Goal: Information Seeking & Learning: Compare options

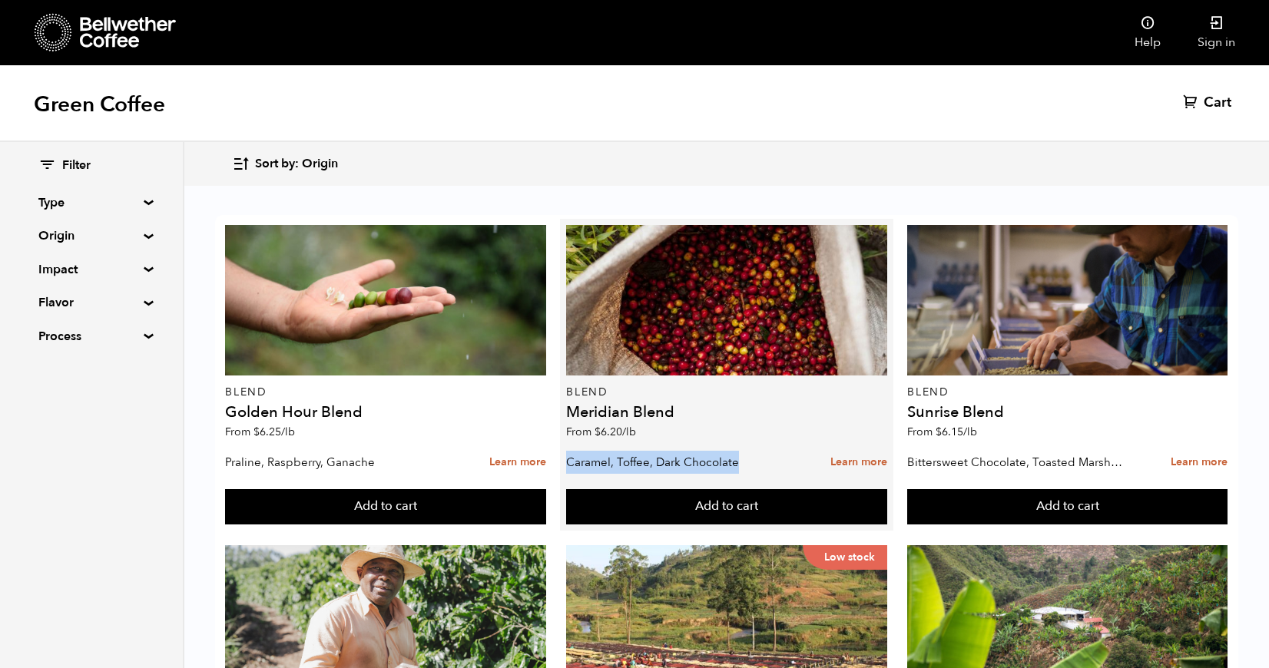
drag, startPoint x: 749, startPoint y: 465, endPoint x: 569, endPoint y: 466, distance: 179.7
click at [569, 466] on p "Caramel, Toffee, Dark Chocolate" at bounding box center [675, 462] width 218 height 23
copy p "Caramel, Toffee, Dark Chocolate"
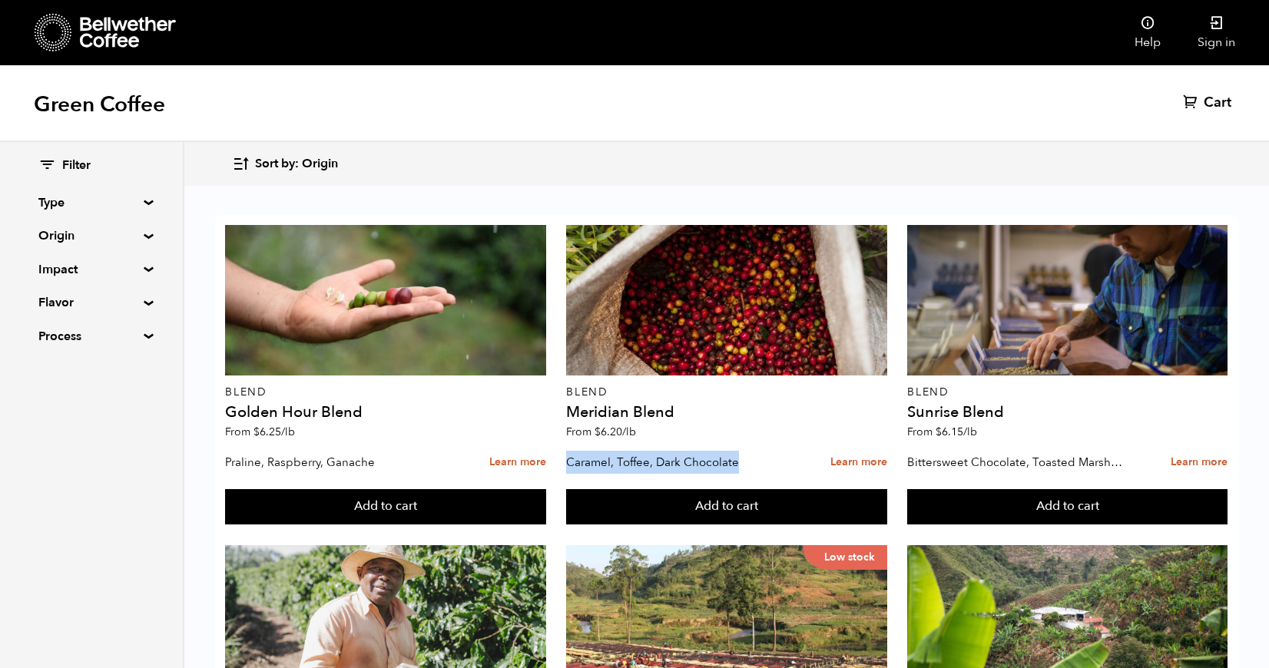
scroll to position [268, 0]
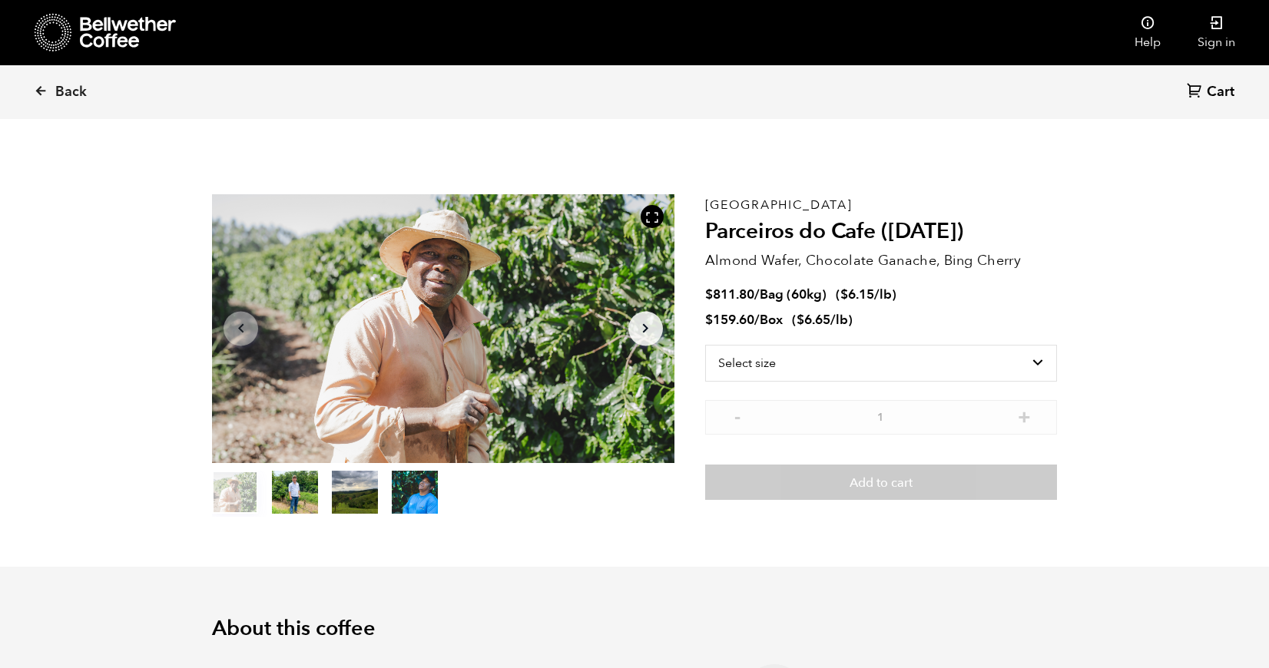
scroll to position [668, 818]
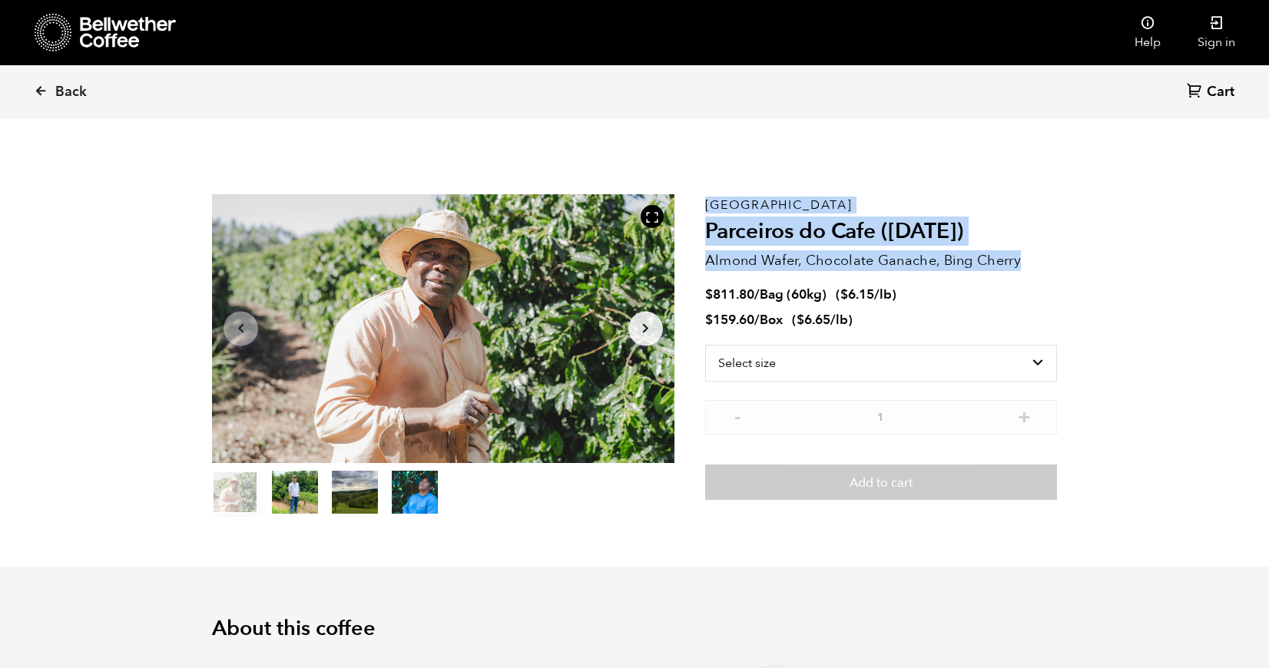
drag, startPoint x: 1038, startPoint y: 266, endPoint x: 696, endPoint y: 261, distance: 341.7
click at [696, 261] on section "Item 1 of 4 Arrow Left Arrow Right item 0 item 1 item 2 item 3 Item 1 of 4 Braz…" at bounding box center [634, 355] width 921 height 422
click at [725, 259] on p "Almond Wafer, Chocolate Ganache, Bing Cherry" at bounding box center [881, 260] width 352 height 21
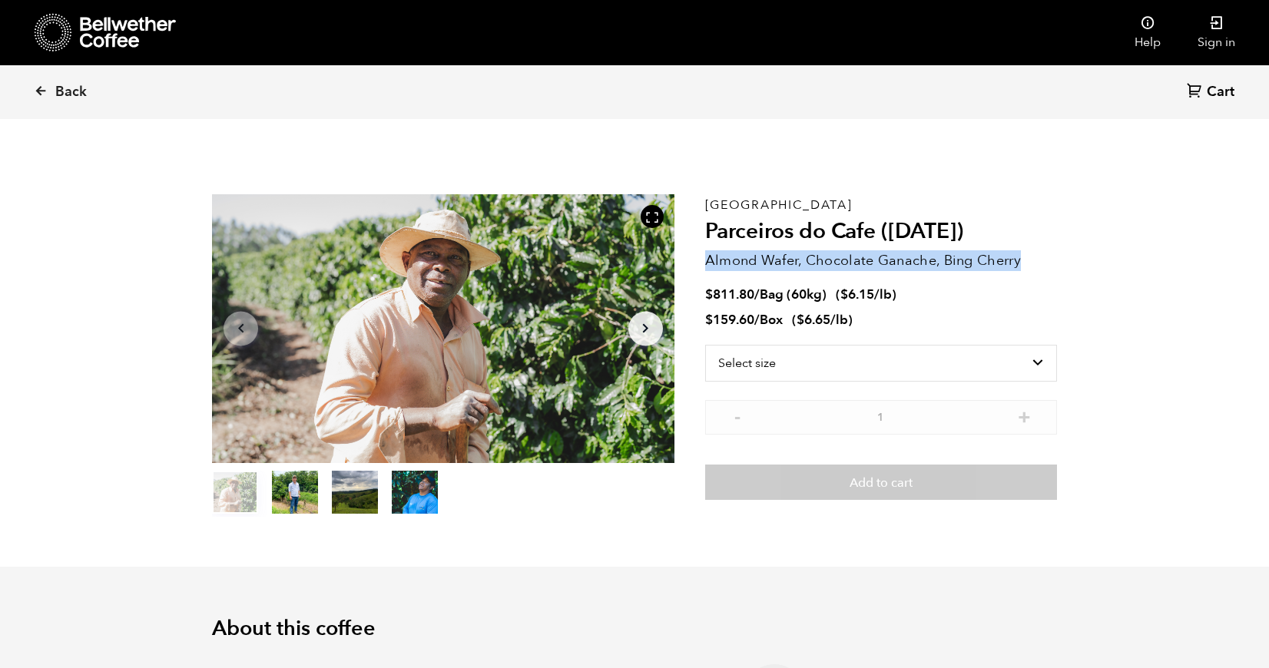
drag, startPoint x: 1034, startPoint y: 255, endPoint x: 710, endPoint y: 263, distance: 324.9
click at [710, 263] on p "Almond Wafer, Chocolate Ganache, Bing Cherry" at bounding box center [881, 260] width 352 height 21
copy p "Almond Wafer, Chocolate Ganache, Bing Cherry"
click at [954, 0] on nav "Help Sign in" at bounding box center [768, 32] width 971 height 65
click at [64, 93] on span "Back" at bounding box center [70, 92] width 31 height 18
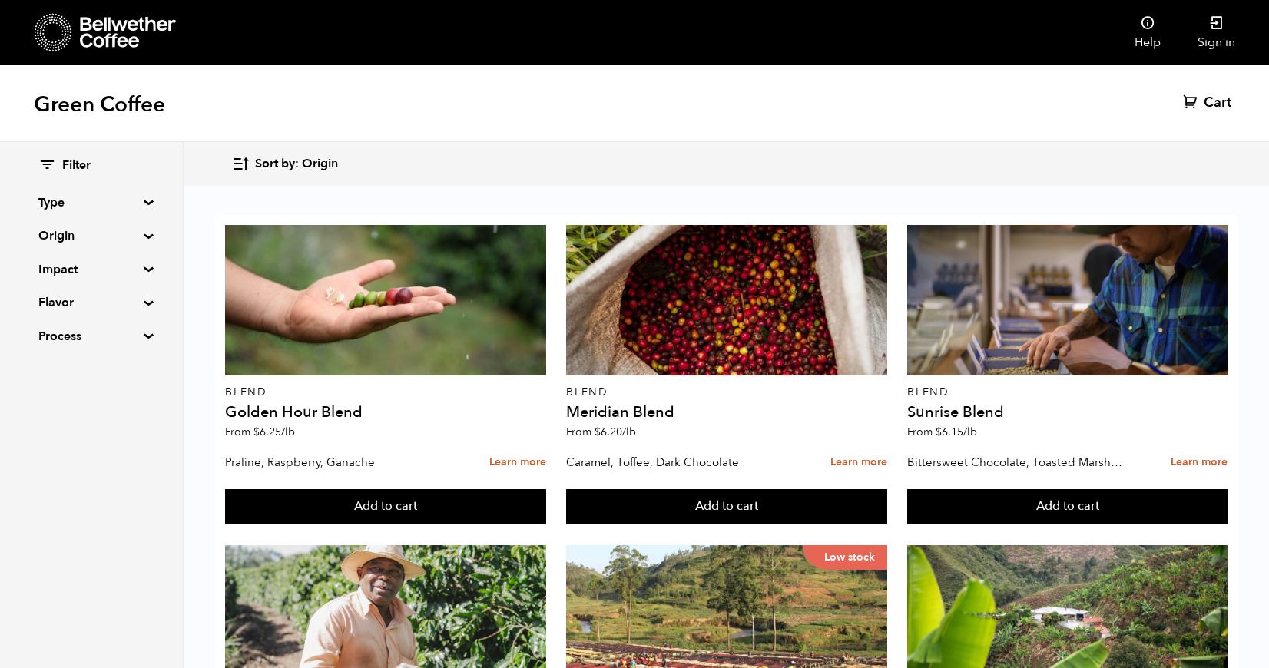
scroll to position [505, 0]
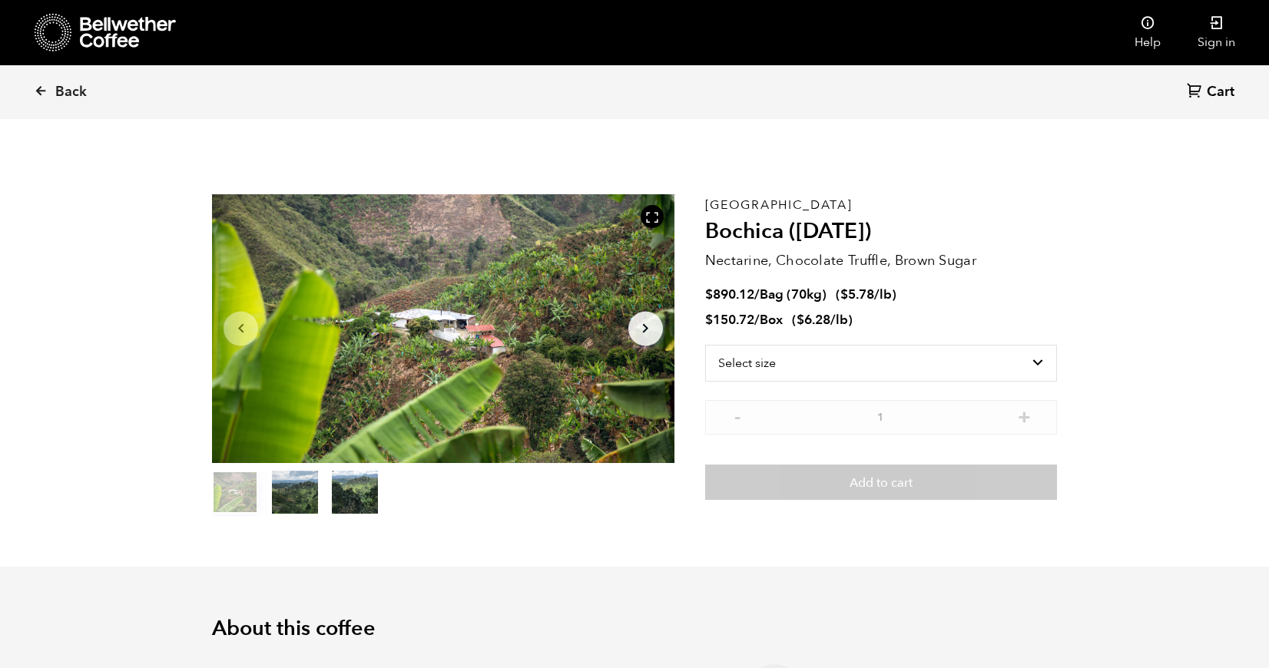
scroll to position [668, 818]
drag, startPoint x: 999, startPoint y: 253, endPoint x: 706, endPoint y: 262, distance: 292.7
click at [706, 262] on p "Nectarine, Chocolate Truffle, Brown Sugar" at bounding box center [881, 260] width 352 height 21
copy p "Nectarine, Chocolate Truffle, Brown Sugar"
click at [60, 88] on span "Back" at bounding box center [70, 92] width 31 height 18
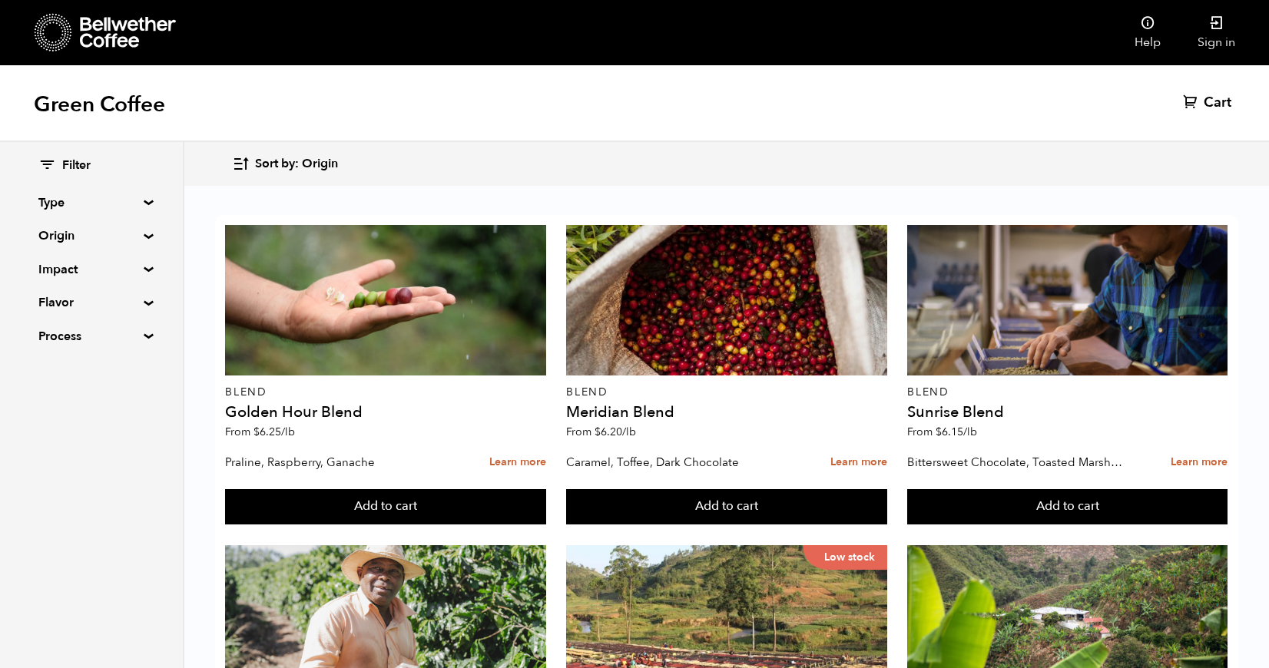
scroll to position [546, 0]
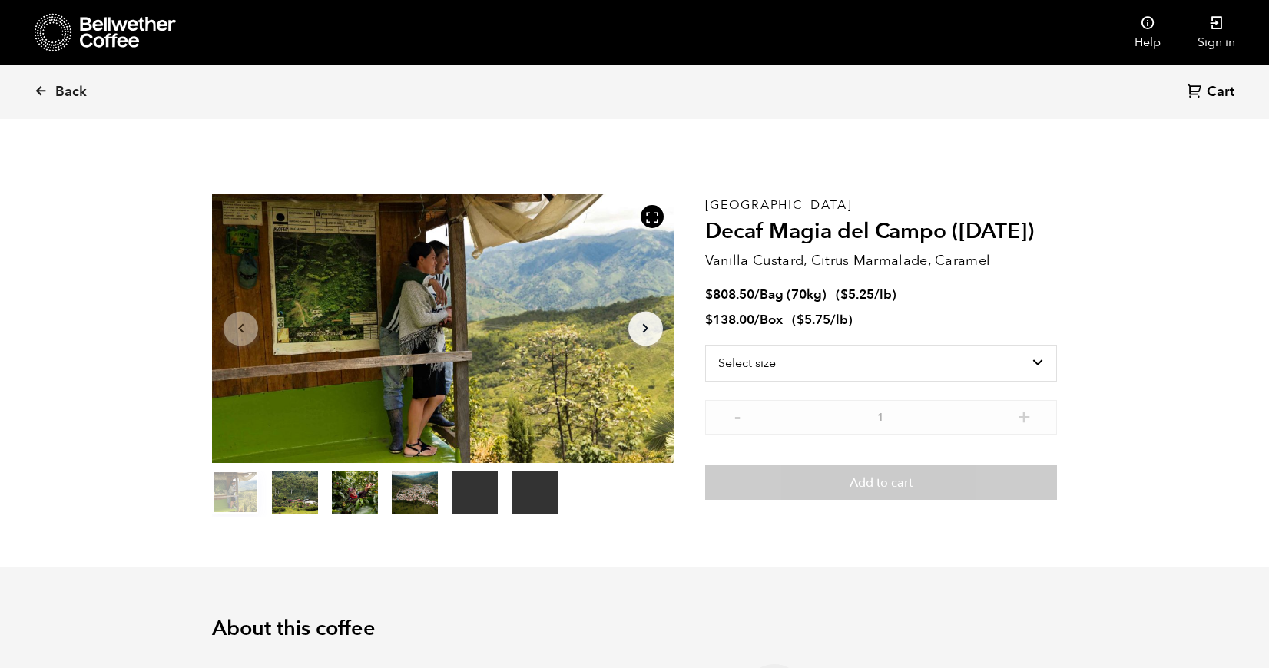
scroll to position [668, 818]
drag, startPoint x: 1004, startPoint y: 253, endPoint x: 707, endPoint y: 262, distance: 296.5
click at [707, 262] on p "Vanilla Custard, Citrus Marmalade, Caramel" at bounding box center [881, 260] width 352 height 21
copy p "Vanilla Custard, Citrus Marmalade, Caramel"
click at [57, 91] on span "Back" at bounding box center [70, 92] width 31 height 18
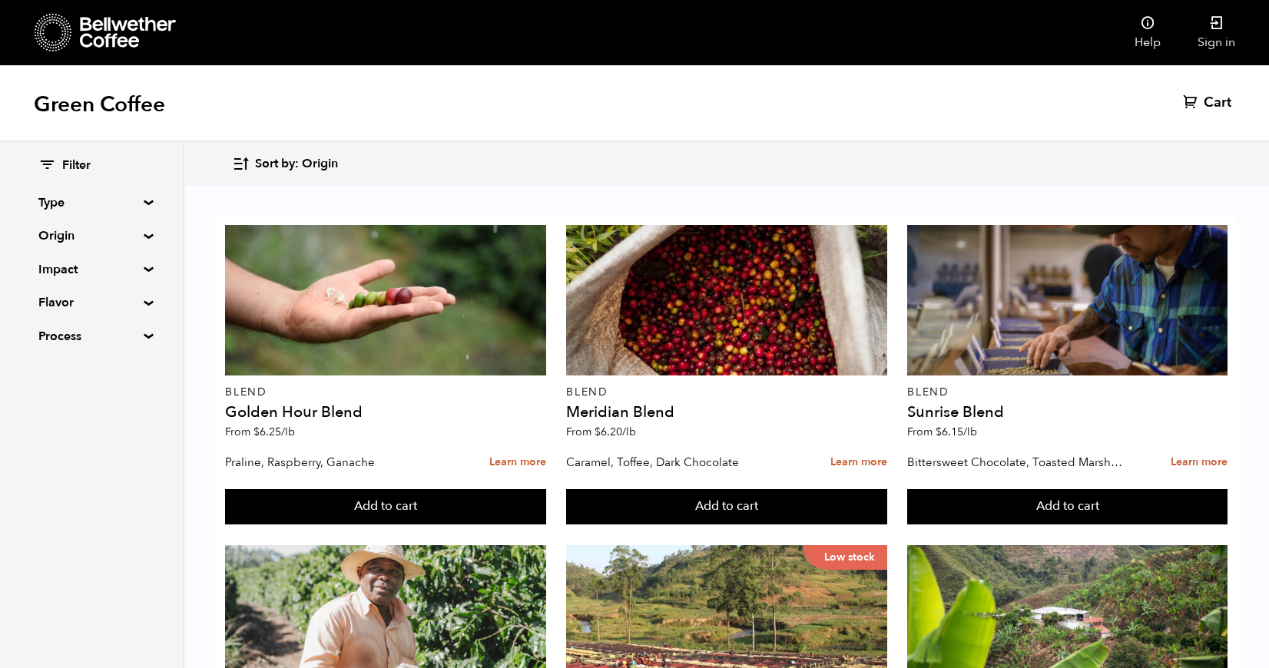
scroll to position [948, 0]
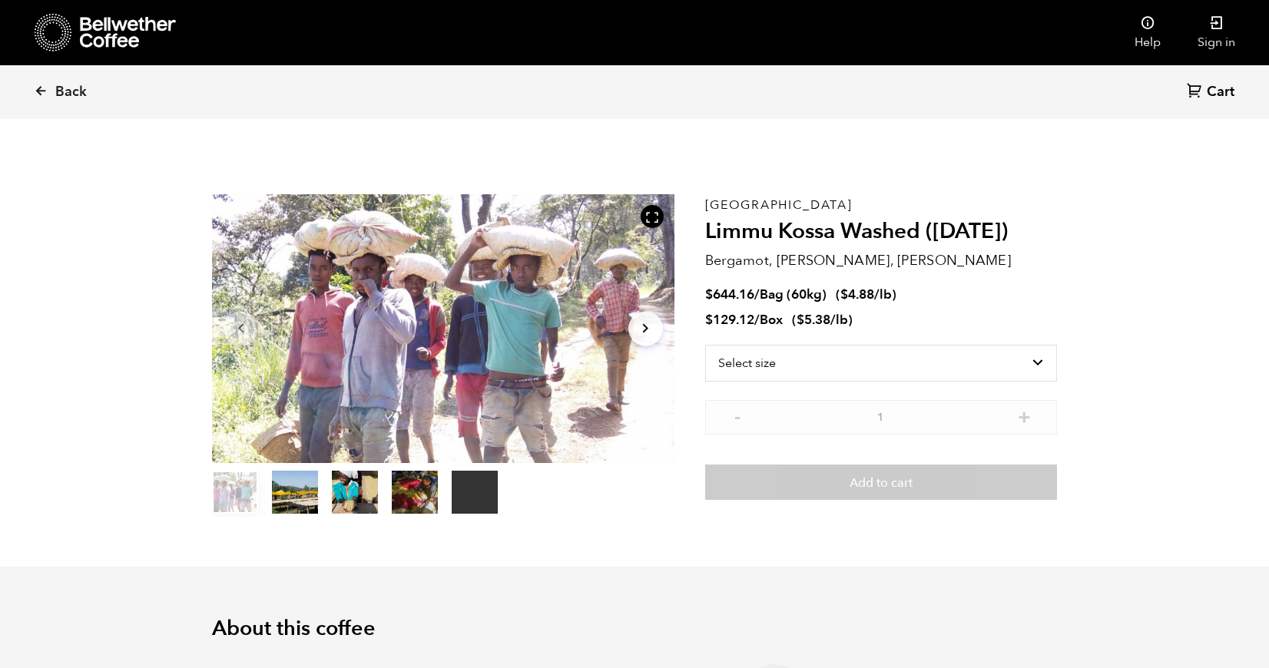
scroll to position [668, 818]
select select "box"
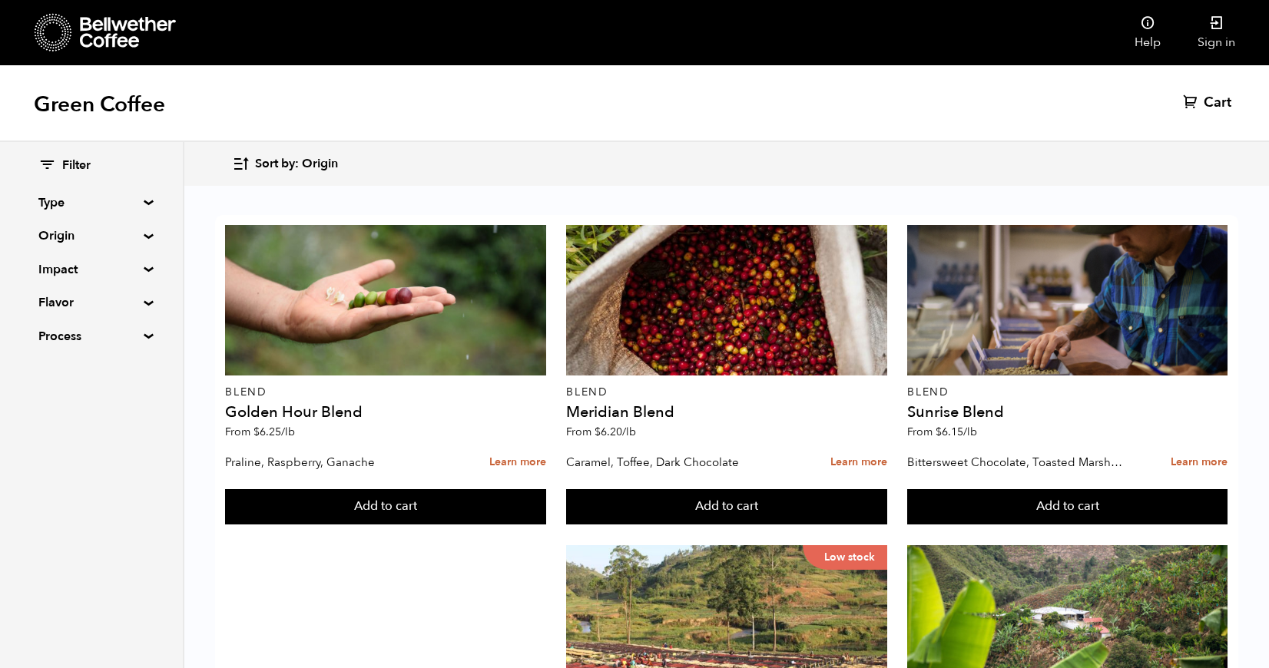
scroll to position [888, 0]
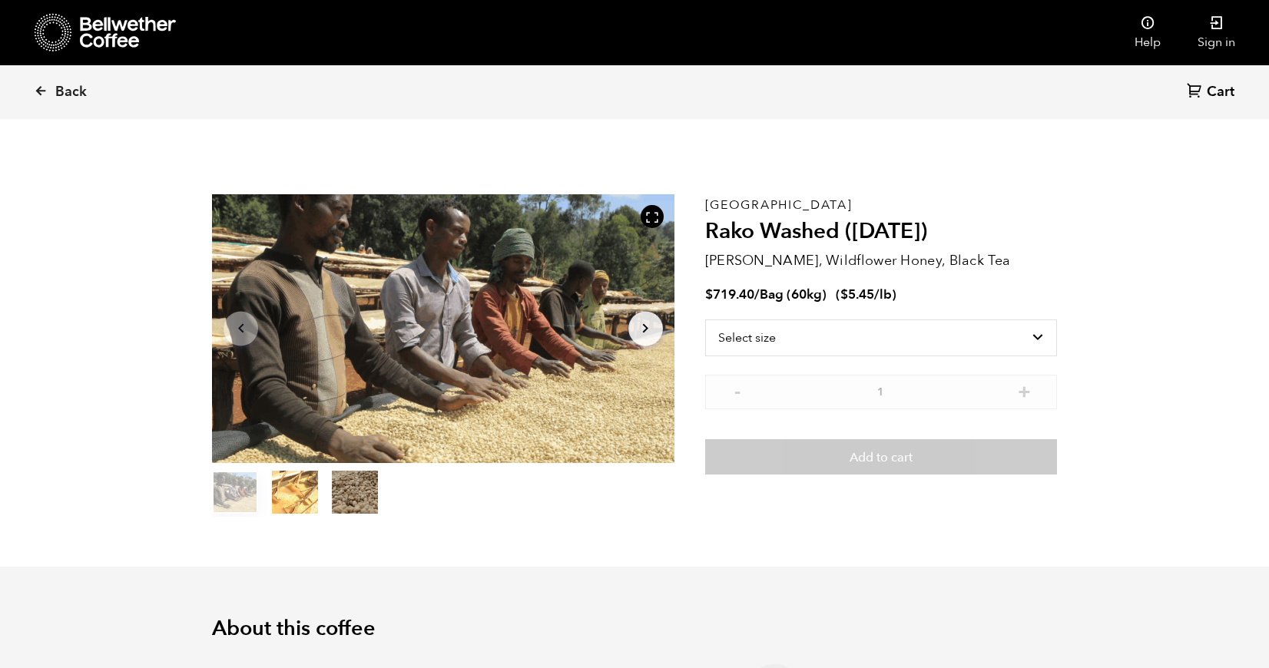
scroll to position [668, 818]
drag, startPoint x: 997, startPoint y: 266, endPoint x: 710, endPoint y: 260, distance: 288.0
click at [710, 260] on p "[PERSON_NAME], Wildflower Honey, Black Tea" at bounding box center [881, 260] width 352 height 21
copy p "[PERSON_NAME], Wildflower Honey, Black Tea"
click at [43, 91] on icon at bounding box center [41, 91] width 14 height 14
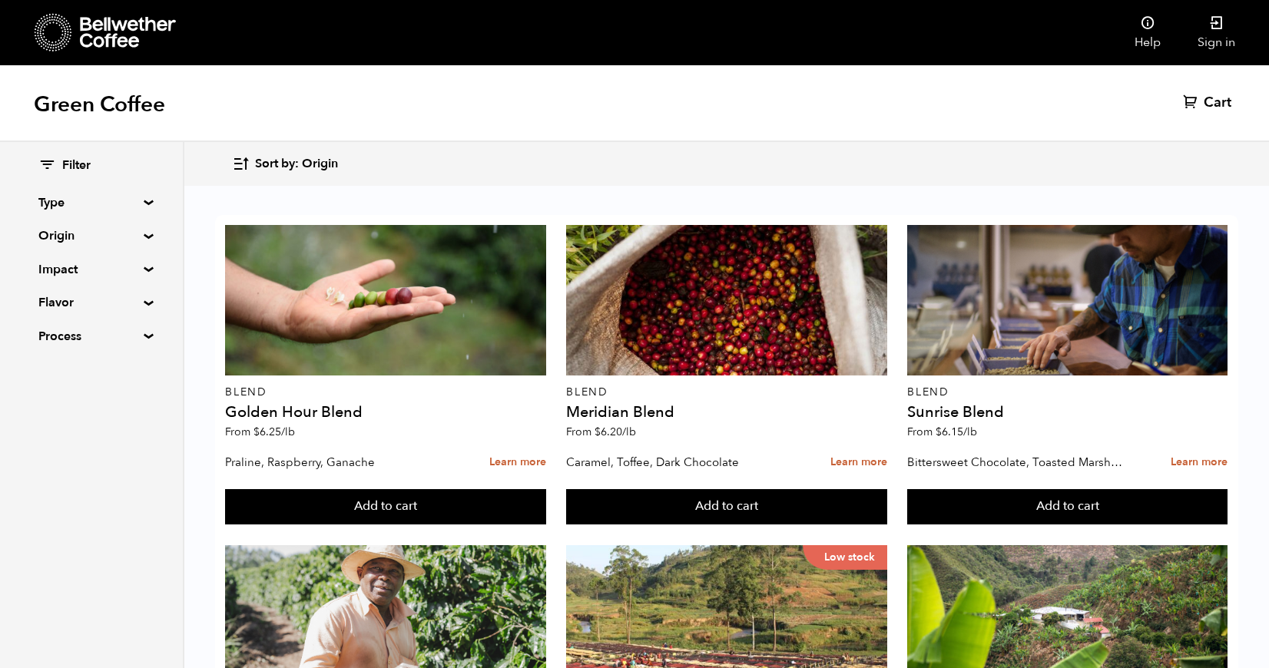
scroll to position [1706, 0]
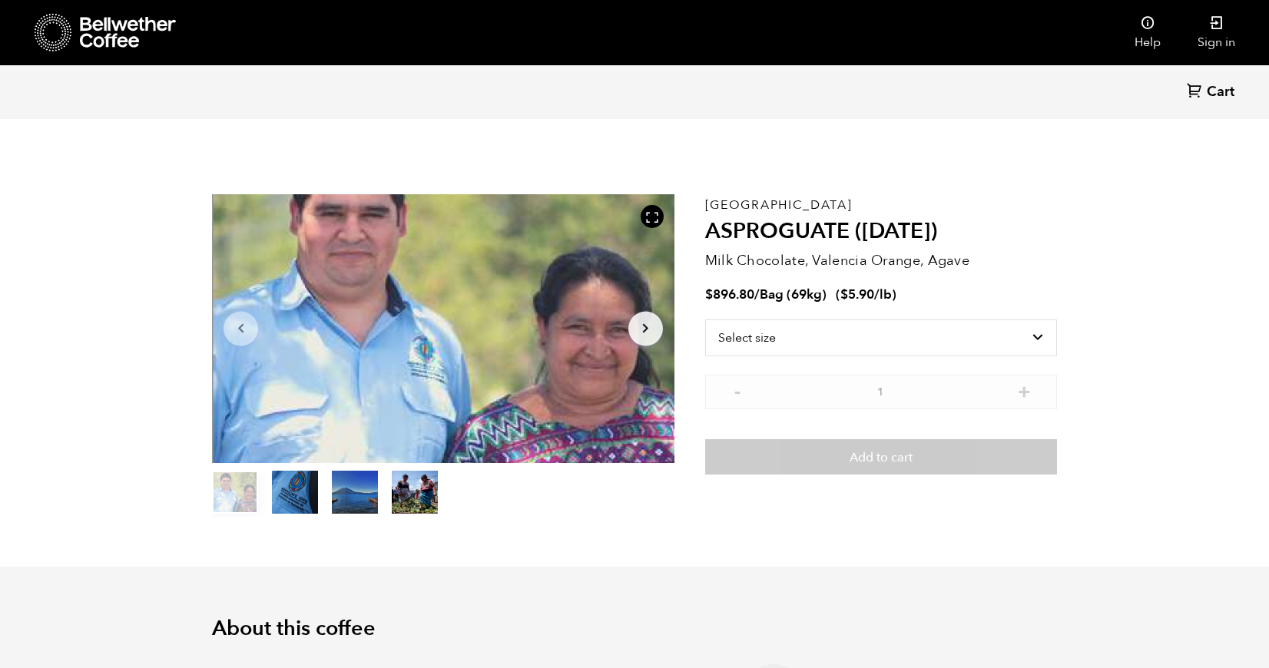
scroll to position [668, 818]
select select "bag-2"
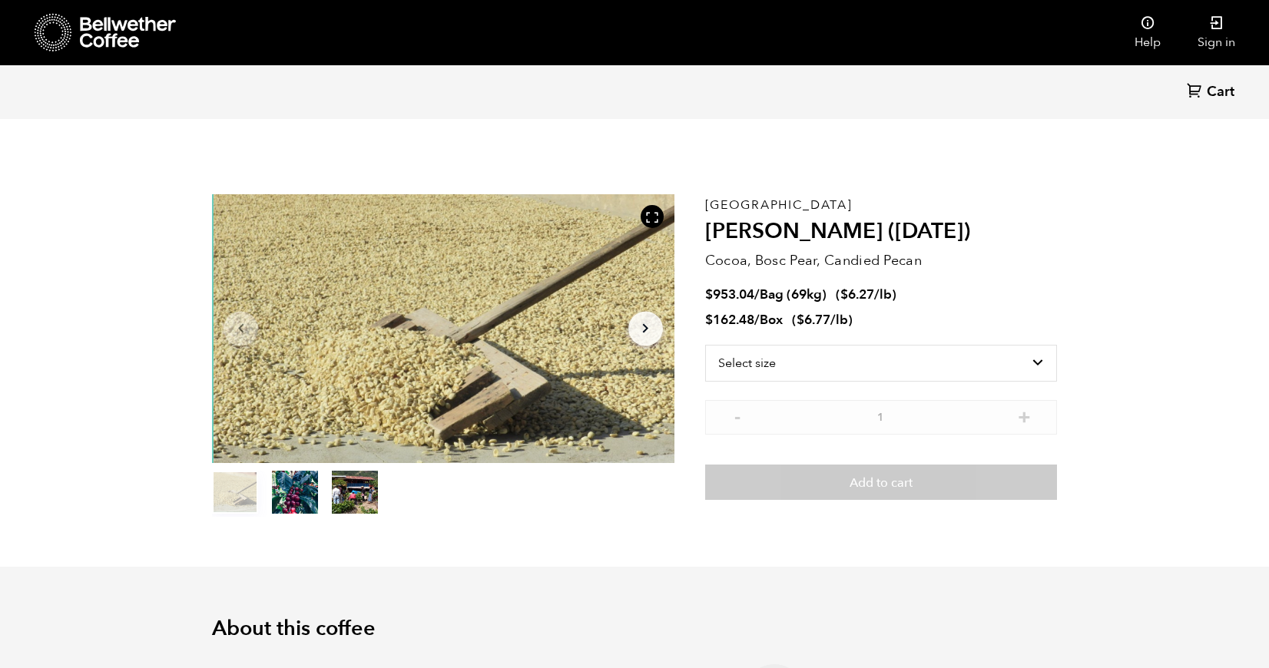
scroll to position [668, 818]
select select "box"
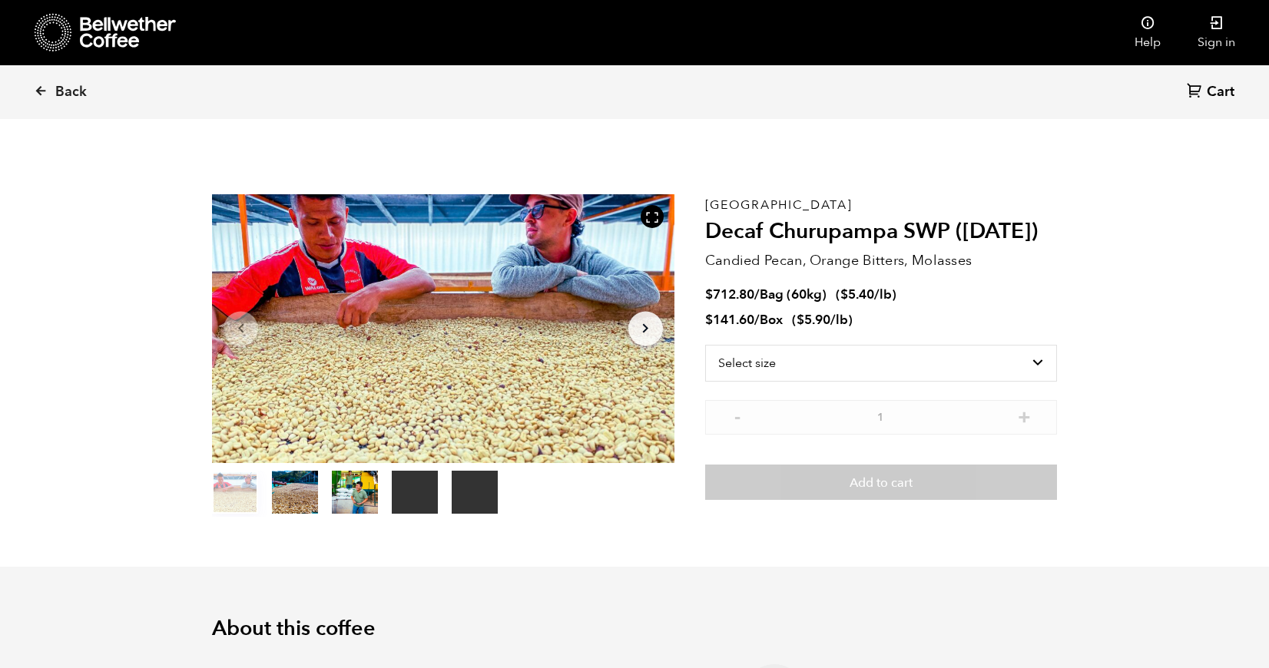
scroll to position [668, 818]
click at [999, 253] on p "Candied Pecan, Orange Bitters, Molasses" at bounding box center [881, 260] width 352 height 21
drag, startPoint x: 999, startPoint y: 253, endPoint x: 708, endPoint y: 265, distance: 291.3
click at [708, 265] on p "Candied Pecan, Orange Bitters, Molasses" at bounding box center [881, 260] width 352 height 21
copy p "Candied Pecan, Orange Bitters, Molasses"
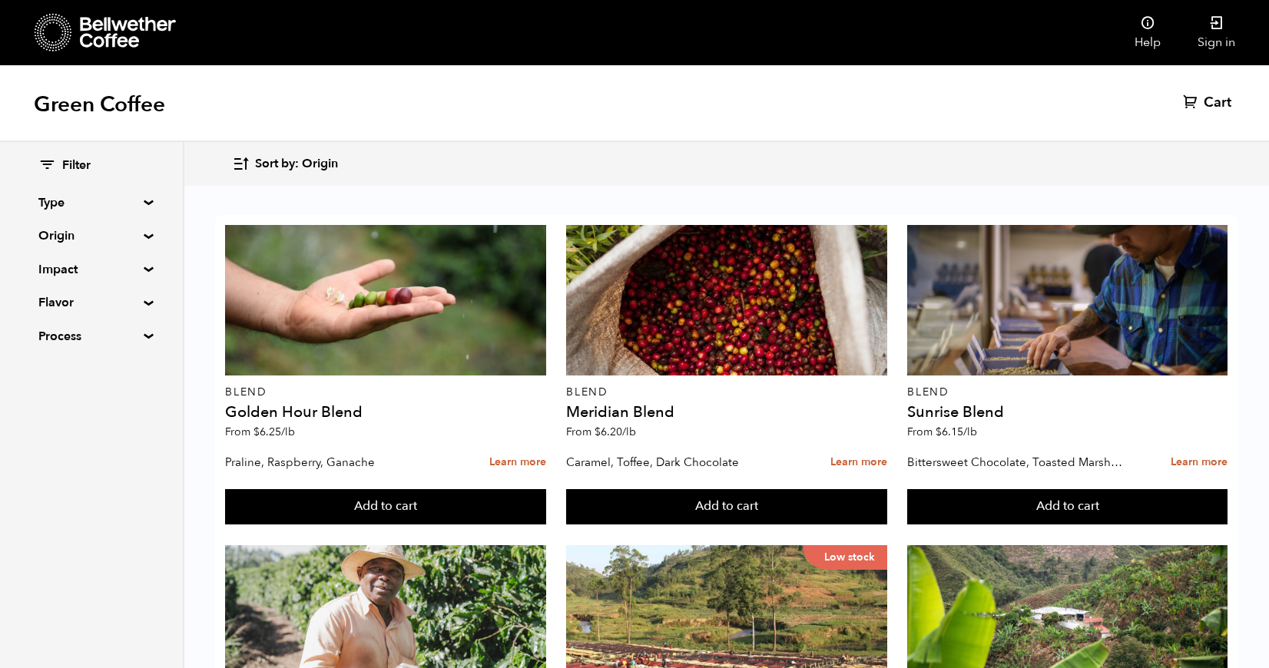
scroll to position [1487, 0]
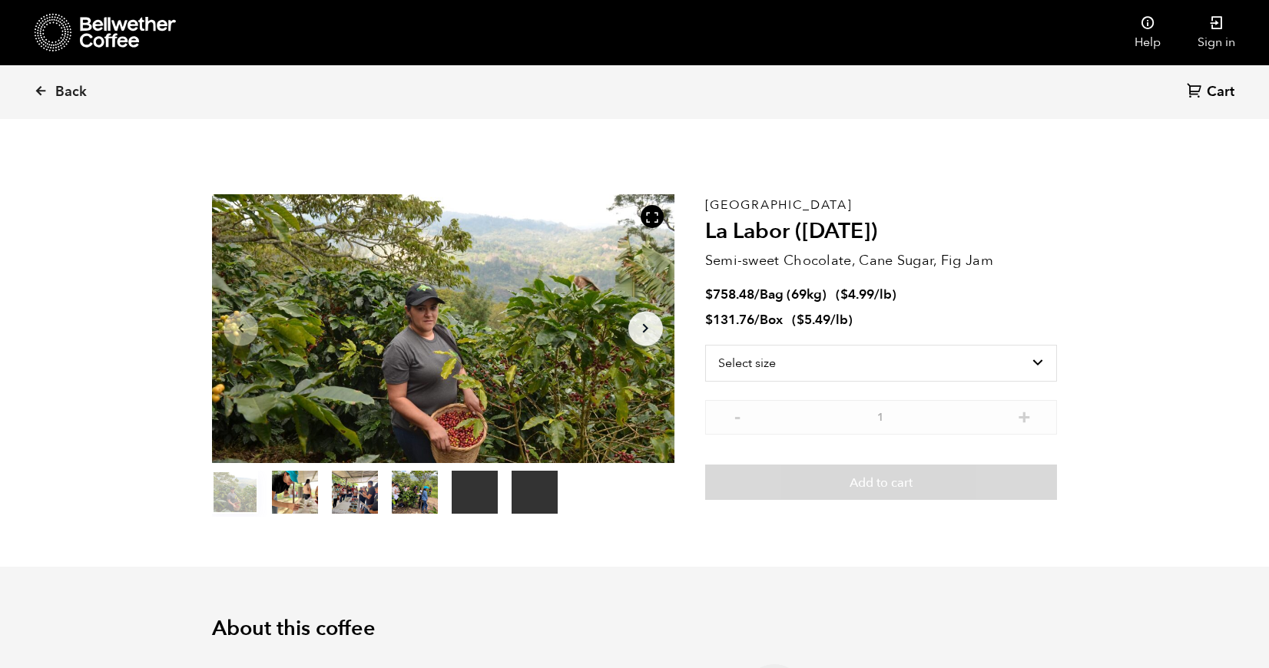
scroll to position [668, 818]
select select "box"
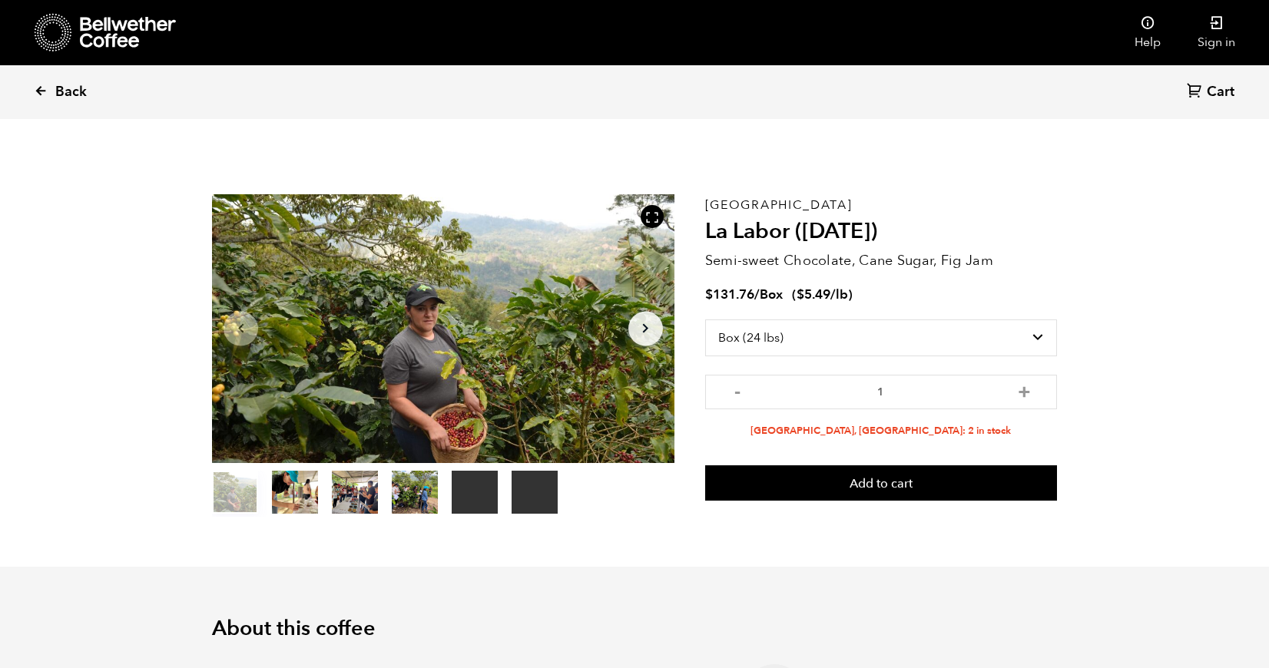
click at [45, 91] on icon at bounding box center [41, 91] width 14 height 14
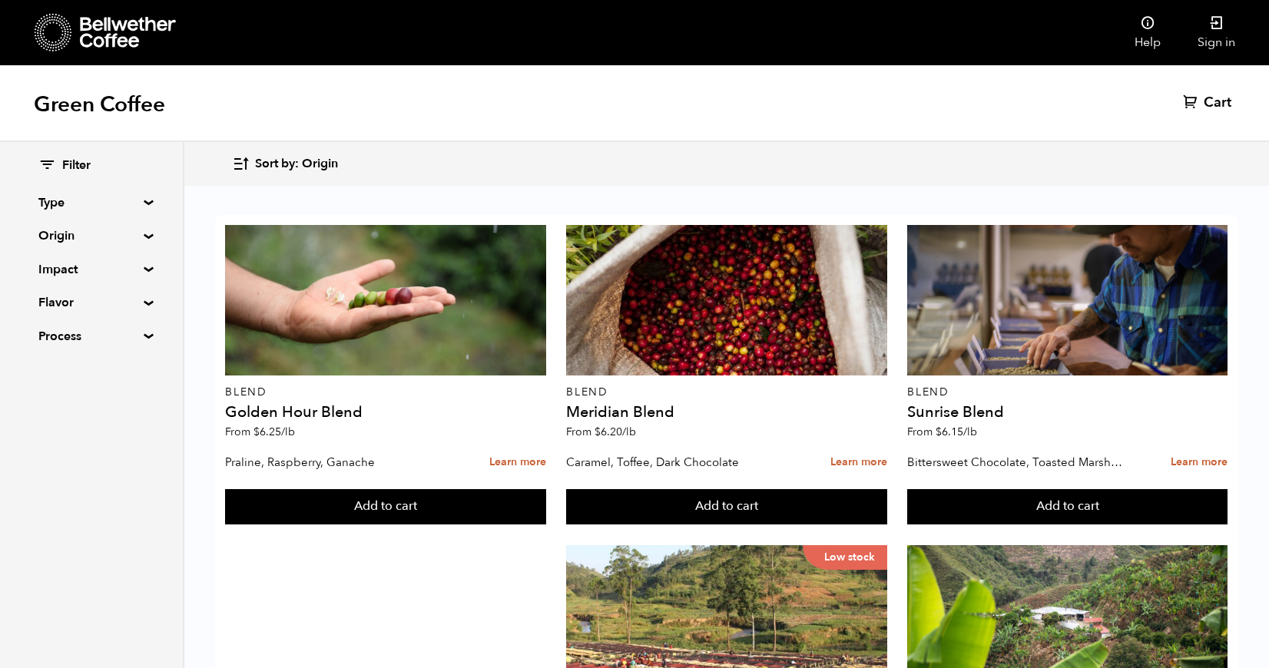
scroll to position [1819, 0]
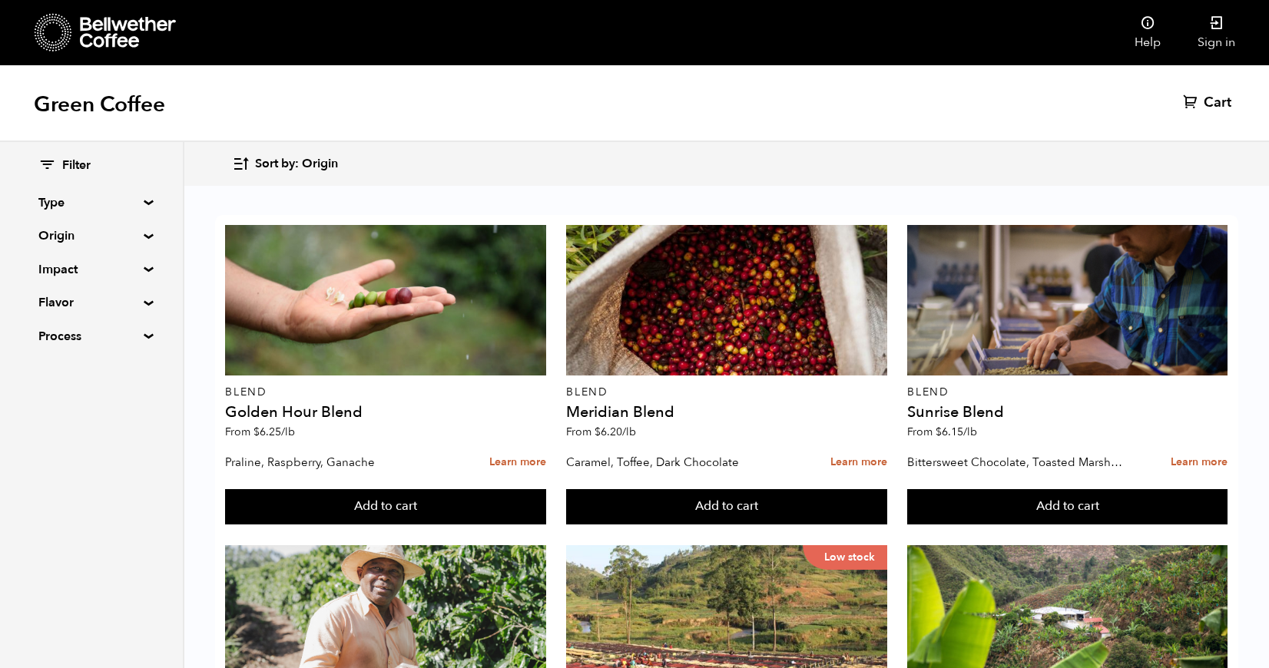
click at [1037, 2] on nav "Help Sign in" at bounding box center [768, 32] width 971 height 65
